Goal: Information Seeking & Learning: Learn about a topic

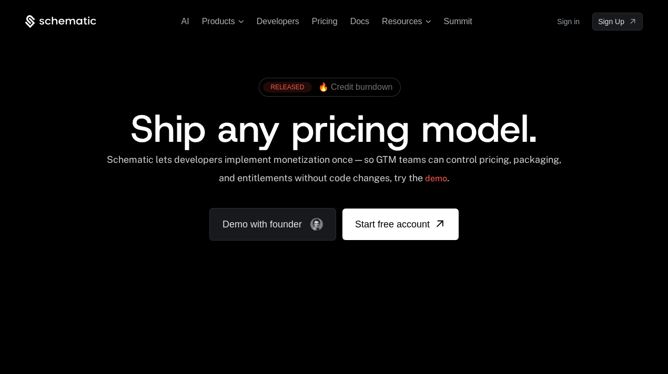
scroll to position [252, 0]
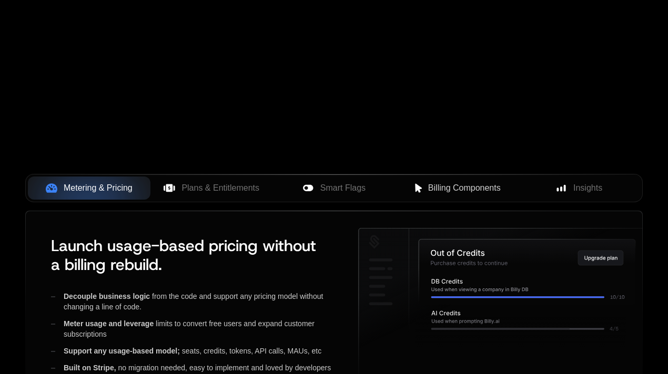
click at [201, 174] on div "Metering & Pricing Plans & Entitlements Smart Flags Billing Components Insights" at bounding box center [333, 188] width 617 height 28
click at [321, 182] on span "Smart Flags" at bounding box center [342, 188] width 45 height 13
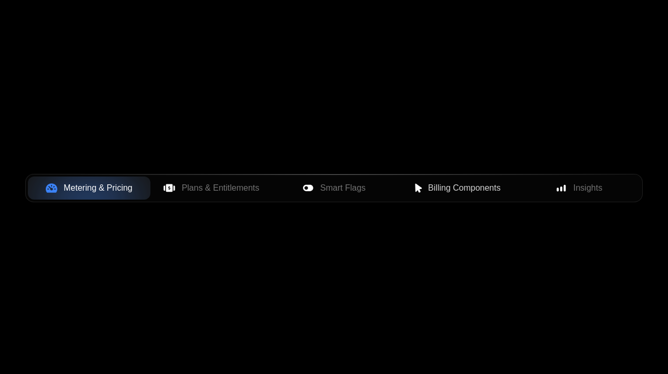
click at [453, 177] on button "Billing Components" at bounding box center [456, 188] width 123 height 23
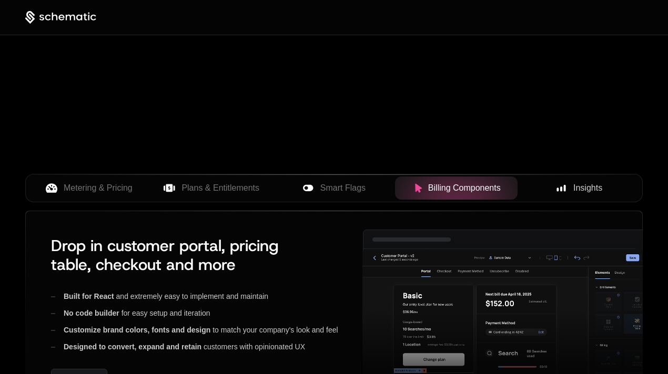
click at [574, 182] on span "Insights" at bounding box center [587, 188] width 29 height 13
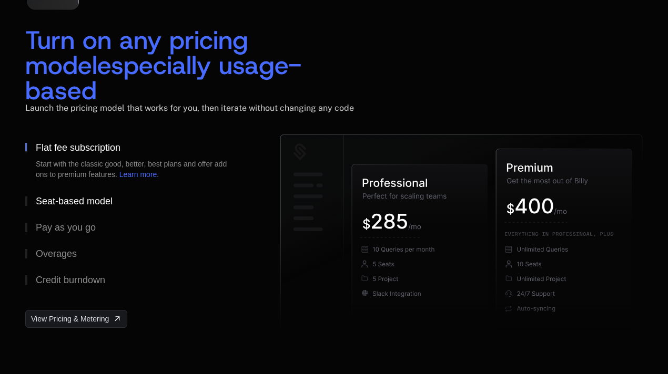
scroll to position [1631, 0]
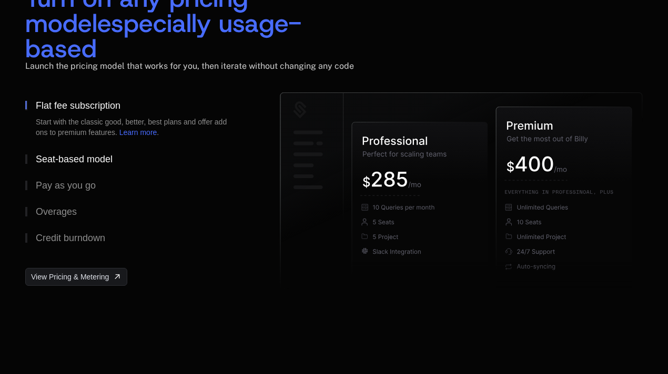
click at [85, 155] on div "Seat-based model" at bounding box center [74, 159] width 77 height 9
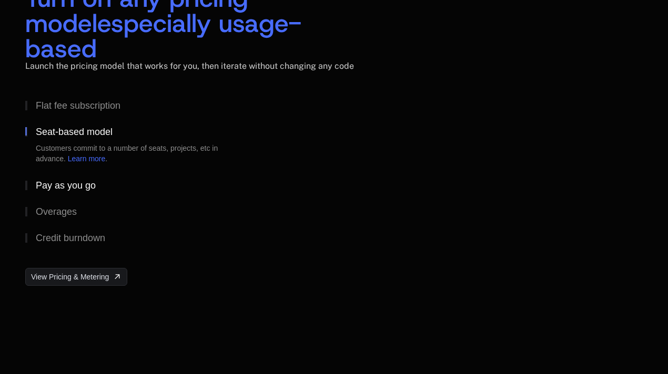
click at [76, 181] on div "Pay as you go" at bounding box center [66, 185] width 60 height 9
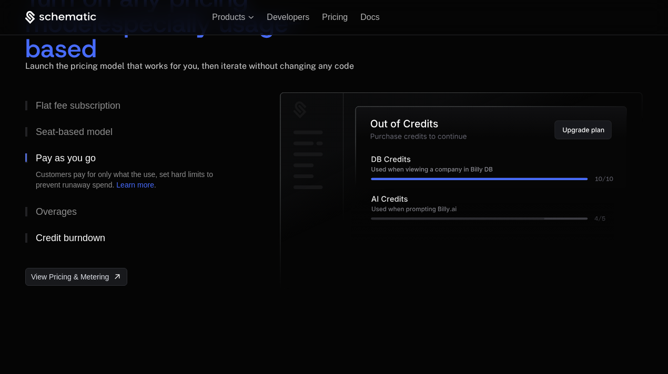
click at [55, 217] on div "Overages" at bounding box center [56, 211] width 41 height 9
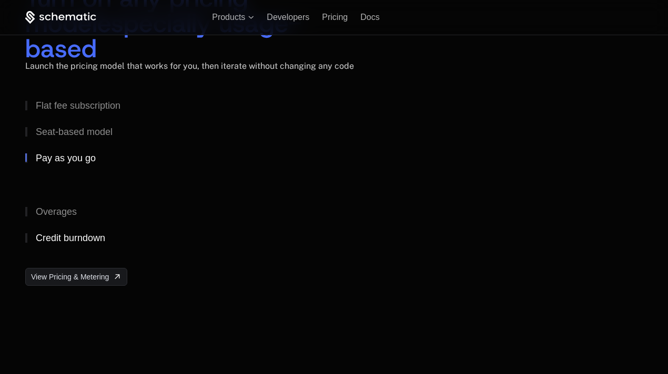
scroll to position [1565, 0]
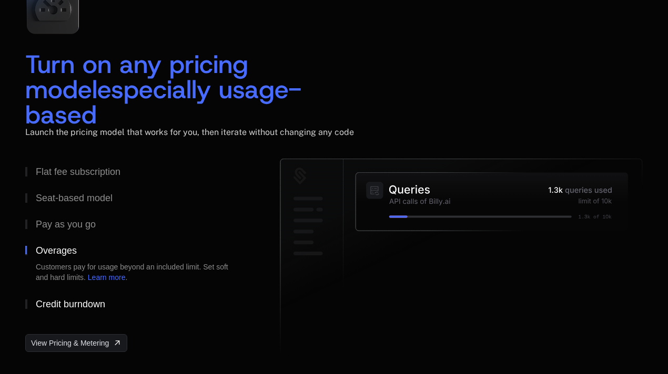
click at [85, 300] on div "Credit burndown" at bounding box center [70, 304] width 69 height 9
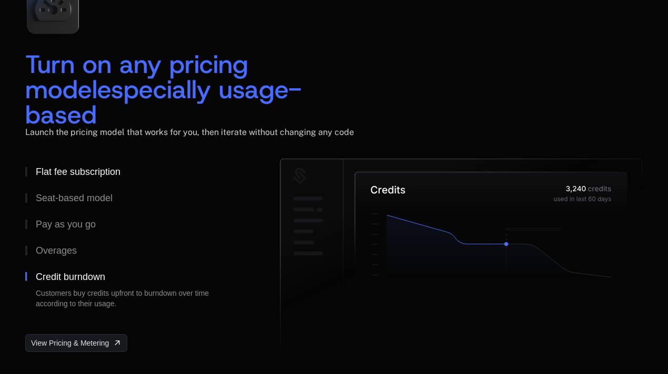
scroll to position [1518, 0]
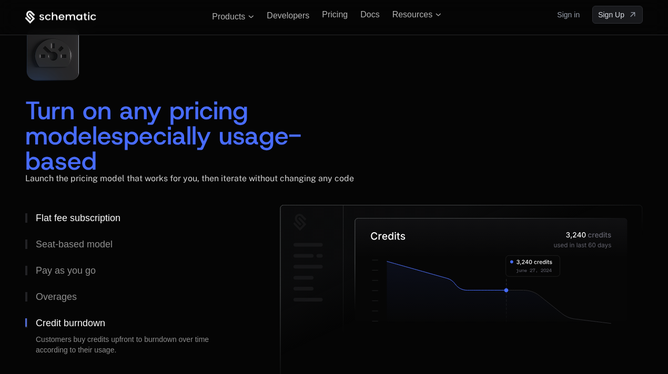
click at [66, 213] on div "Flat fee subscription" at bounding box center [78, 217] width 85 height 9
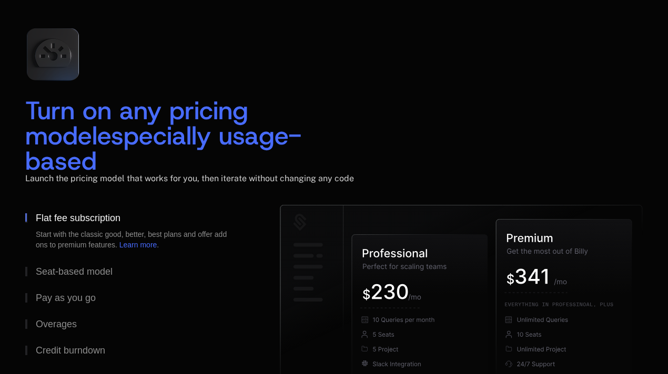
scroll to position [1465, 0]
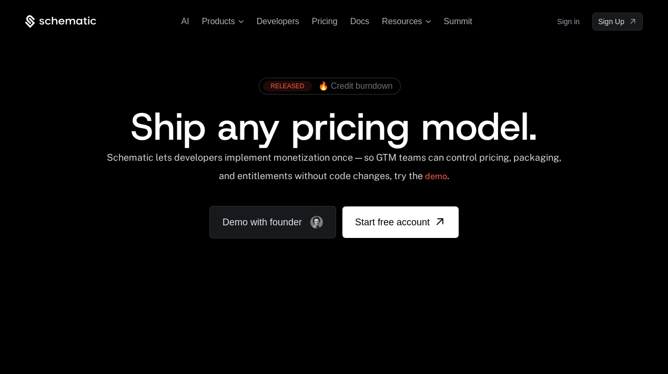
click at [186, 28] on div "AI Products Developers Pricing Docs Resources Summit Sign in Sign Up" at bounding box center [333, 22] width 617 height 18
click at [186, 27] on div "AI Products Developers Pricing Docs Resources Summit Sign in Sign Up" at bounding box center [333, 22] width 617 height 18
click at [186, 22] on span "AI" at bounding box center [185, 21] width 8 height 9
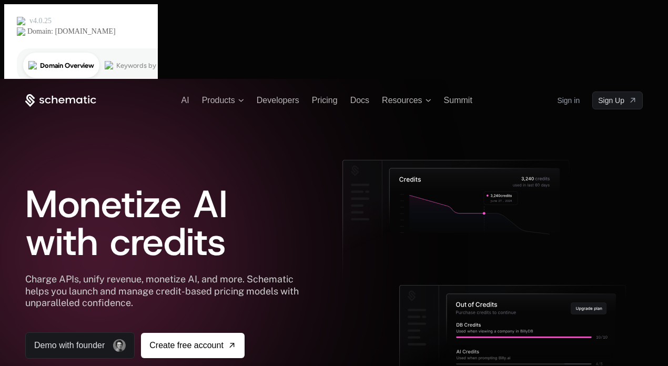
scroll to position [410, 0]
